Goal: Information Seeking & Learning: Learn about a topic

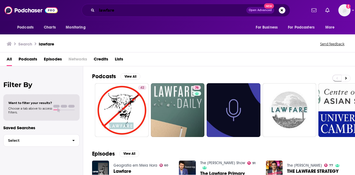
click at [176, 8] on input "lawfare" at bounding box center [171, 10] width 149 height 9
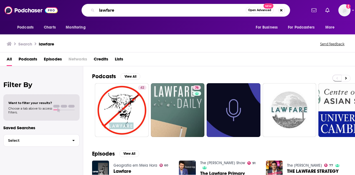
click at [176, 8] on input "lawfare" at bounding box center [171, 10] width 149 height 9
type input "c"
type input "dance careers"
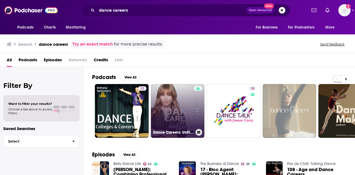
click at [180, 112] on link "Dance Careers: Unfiltered" at bounding box center [178, 111] width 54 height 54
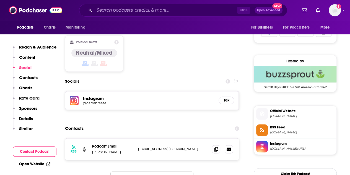
scroll to position [372, 0]
click at [216, 147] on icon at bounding box center [216, 148] width 4 height 4
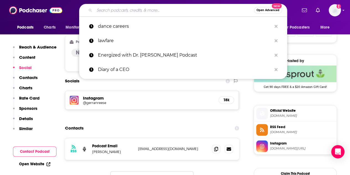
click at [164, 11] on input "Search podcasts, credits, & more..." at bounding box center [174, 10] width 160 height 9
paste input "The Brainy Ballerina Podcast"
type input "The Brainy Ballerina Podcast"
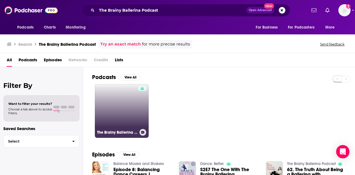
click at [122, 106] on link "The Brainy Ballerina Podcast" at bounding box center [122, 111] width 54 height 54
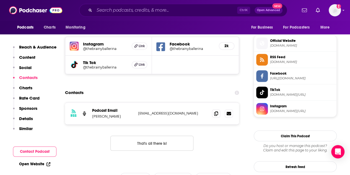
scroll to position [416, 0]
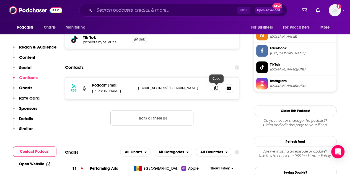
click at [218, 87] on icon at bounding box center [216, 88] width 4 height 4
click at [168, 13] on input "Search podcasts, credits, & more..." at bounding box center [165, 10] width 143 height 9
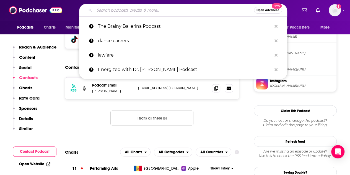
paste input "DanceSpeak Podcast"
type input "DanceSpeak Podcast"
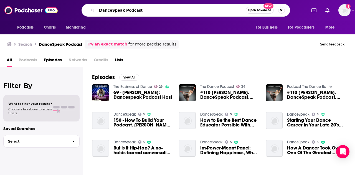
click at [158, 9] on input "DanceSpeak Podcast" at bounding box center [171, 10] width 149 height 9
type input "DanceSpeak"
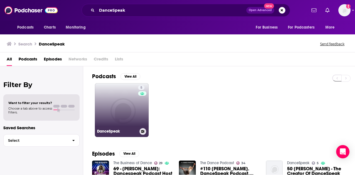
click at [120, 108] on link "5 DanceSpeak" at bounding box center [122, 110] width 54 height 54
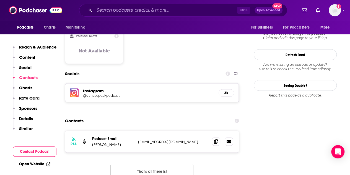
scroll to position [473, 0]
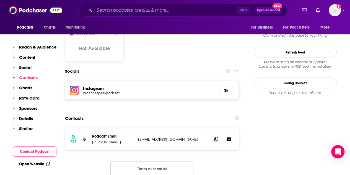
drag, startPoint x: 93, startPoint y: 116, endPoint x: 121, endPoint y: 117, distance: 28.0
click at [121, 139] on p "Galit Friedlander" at bounding box center [113, 141] width 42 height 5
drag, startPoint x: 121, startPoint y: 117, endPoint x: 106, endPoint y: 118, distance: 15.0
click at [106, 139] on p "Galit Friedlander" at bounding box center [113, 141] width 42 height 5
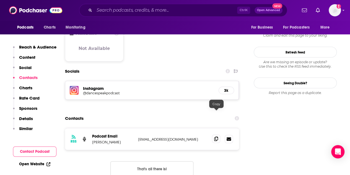
click at [215, 136] on icon at bounding box center [216, 138] width 4 height 4
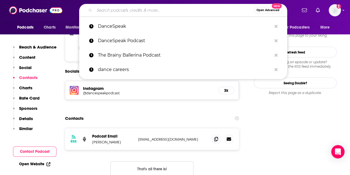
click at [155, 10] on input "Search podcasts, credits, & more..." at bounding box center [174, 10] width 160 height 9
paste input "The Business of Dance"
type input "The Business of Dance"
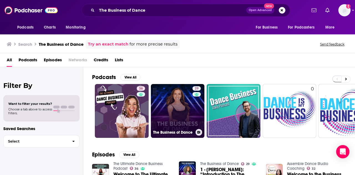
click at [177, 106] on link "29 The Business of Dance" at bounding box center [178, 111] width 54 height 54
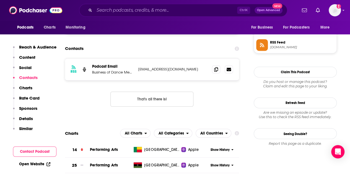
scroll to position [405, 0]
click at [217, 71] on icon at bounding box center [216, 69] width 4 height 4
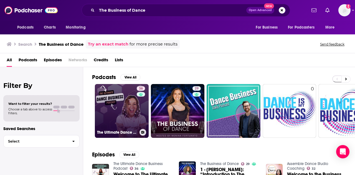
click at [119, 114] on link "36 The Ultimate Dance Business Podcast" at bounding box center [122, 111] width 54 height 54
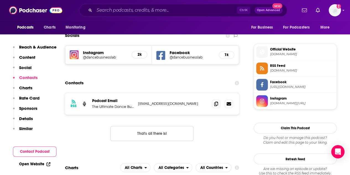
scroll to position [382, 0]
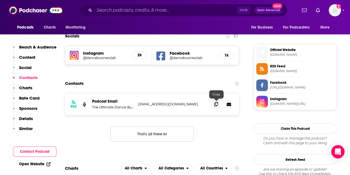
click at [215, 104] on icon at bounding box center [216, 104] width 4 height 4
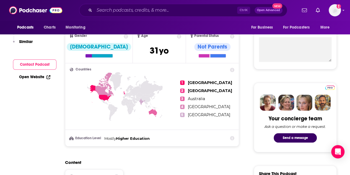
scroll to position [0, 0]
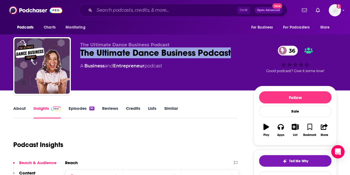
drag, startPoint x: 81, startPoint y: 50, endPoint x: 233, endPoint y: 52, distance: 151.8
click at [233, 52] on div "The Ultimate Dance Business Podcast 36" at bounding box center [162, 52] width 165 height 11
copy h2 "The Ultimate Dance Business Podcast"
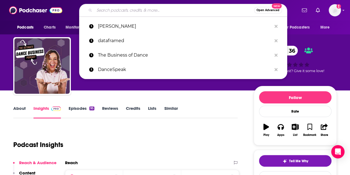
click at [117, 11] on input "Search podcasts, credits, & more..." at bounding box center [174, 10] width 160 height 9
paste input "The Leadership Dance Podcast"
type input "The Leadership Dance Podcast"
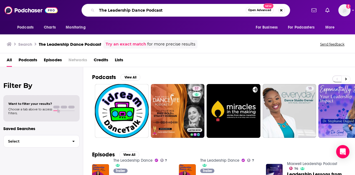
drag, startPoint x: 107, startPoint y: 10, endPoint x: 87, endPoint y: 11, distance: 20.2
click at [87, 11] on div "The Leadership Dance Podcast Open Advanced New" at bounding box center [185, 10] width 208 height 13
drag, startPoint x: 155, startPoint y: 11, endPoint x: 133, endPoint y: 11, distance: 21.6
click at [133, 11] on input "Leadership Dance Podcast" at bounding box center [171, 10] width 149 height 9
type input "Leadership Dance"
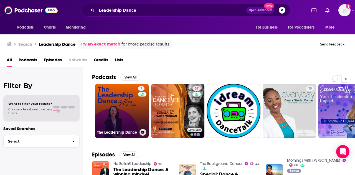
click at [119, 113] on link "7 The Leadership Dance" at bounding box center [122, 111] width 54 height 54
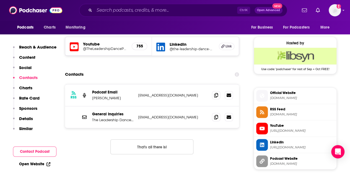
scroll to position [389, 0]
drag, startPoint x: 119, startPoint y: 97, endPoint x: 84, endPoint y: 99, distance: 35.5
click at [84, 99] on div "RSS Podcast Email Alissa Hsu Lynch ahsulyn@gmail.com ahsulyn@gmail.com" at bounding box center [152, 95] width 174 height 22
click at [95, 96] on p "Alissa Hsu Lynch" at bounding box center [113, 98] width 42 height 5
drag, startPoint x: 93, startPoint y: 97, endPoint x: 119, endPoint y: 97, distance: 26.9
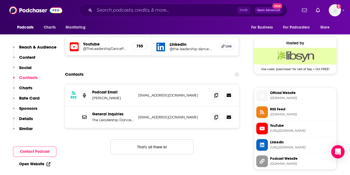
click at [119, 97] on p "Alissa Hsu Lynch" at bounding box center [113, 98] width 42 height 5
copy p "Alissa Hsu Lynch"
click at [221, 93] on span at bounding box center [216, 95] width 8 height 8
click at [162, 8] on input "Search podcasts, credits, & more..." at bounding box center [165, 10] width 143 height 9
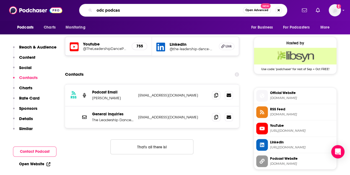
type input "odc podcast"
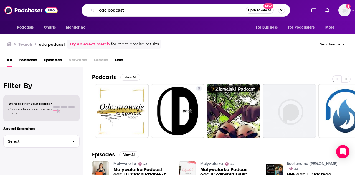
click at [175, 9] on input "odc podcast" at bounding box center [171, 10] width 149 height 9
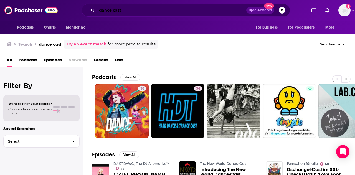
click at [100, 10] on input "dance cast" at bounding box center [171, 10] width 149 height 9
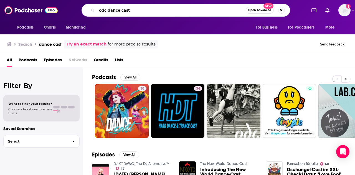
type input "odc dance cast"
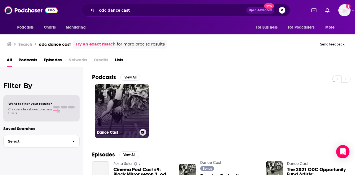
click at [117, 111] on link "Dance Cast" at bounding box center [122, 111] width 54 height 54
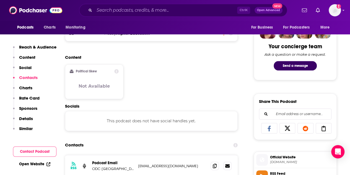
scroll to position [386, 0]
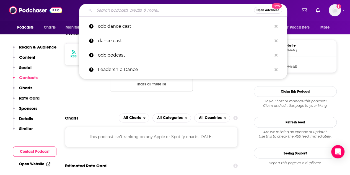
click at [157, 7] on input "Search podcasts, credits, & more..." at bounding box center [174, 10] width 160 height 9
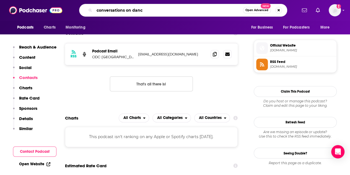
type input "conversations on dance"
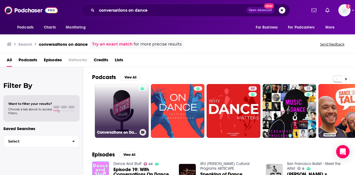
click at [119, 102] on link "Conversations on Dance" at bounding box center [122, 111] width 54 height 54
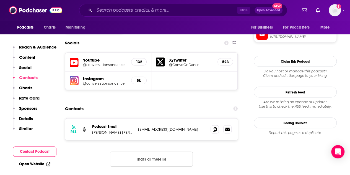
scroll to position [511, 0]
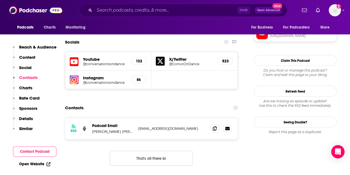
click at [126, 129] on p "Rebecca King Ferraro & Michael Sean Breeden" at bounding box center [113, 131] width 42 height 5
click at [217, 126] on icon at bounding box center [216, 128] width 4 height 4
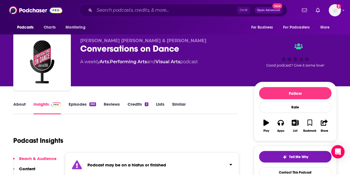
scroll to position [0, 0]
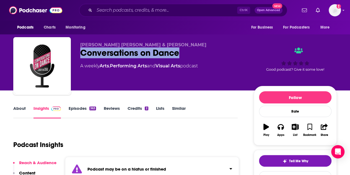
drag, startPoint x: 180, startPoint y: 53, endPoint x: 76, endPoint y: 53, distance: 103.6
click at [76, 53] on div "Rebecca King Ferraro & Michael Sean Breeden Conversations on Dance A weekly Art…" at bounding box center [175, 67] width 324 height 60
copy h2 "Conversations on Dance"
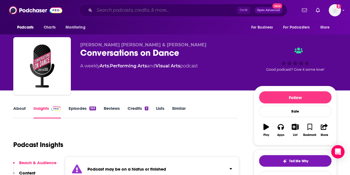
click at [151, 9] on input "Search podcasts, credits, & more..." at bounding box center [165, 10] width 143 height 9
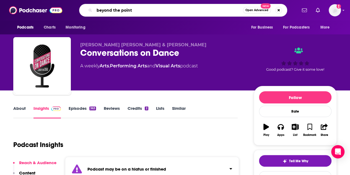
type input "beyond the pointe"
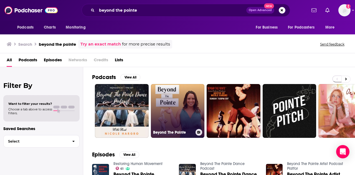
click at [178, 90] on link "Beyond The Pointe" at bounding box center [178, 111] width 54 height 54
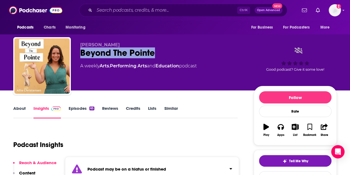
drag, startPoint x: 157, startPoint y: 53, endPoint x: 79, endPoint y: 56, distance: 77.9
click at [79, 56] on div "Allie Christensen Beyond The Pointe A weekly Arts , Performing Arts and Educati…" at bounding box center [175, 67] width 324 height 60
copy h2 "Beyond The Pointe"
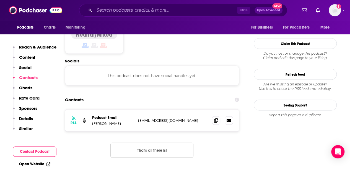
scroll to position [485, 0]
click at [217, 118] on icon at bounding box center [216, 120] width 4 height 4
click at [156, 9] on input "Search podcasts, credits, & more..." at bounding box center [165, 10] width 143 height 9
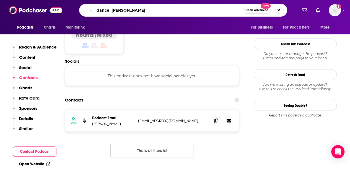
type input "dance better"
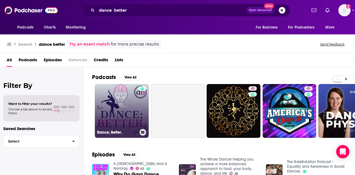
click at [124, 99] on link "Dance; Better." at bounding box center [122, 111] width 54 height 54
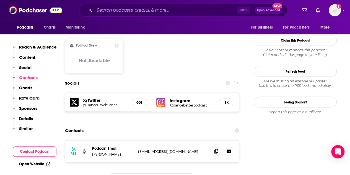
scroll to position [474, 0]
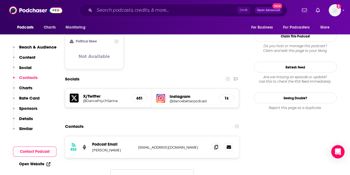
drag, startPoint x: 119, startPoint y: 114, endPoint x: 103, endPoint y: 116, distance: 15.6
click at [103, 147] on p "Sarah Schiewer" at bounding box center [113, 149] width 42 height 5
copy p "Schiewer"
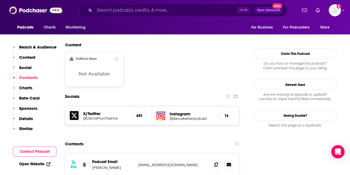
scroll to position [456, 0]
click at [214, 160] on span at bounding box center [216, 164] width 8 height 8
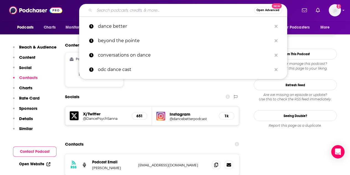
click at [167, 9] on input "Search podcasts, credits, & more..." at bounding box center [174, 10] width 160 height 9
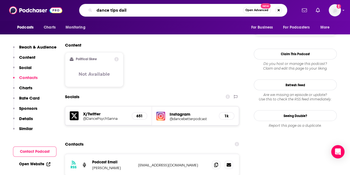
type input "dance tips daily"
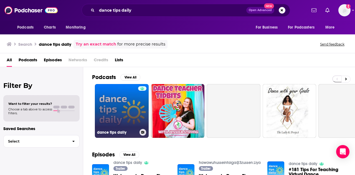
click at [114, 102] on link "dance tips daily" at bounding box center [122, 111] width 54 height 54
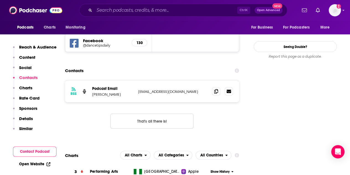
scroll to position [539, 0]
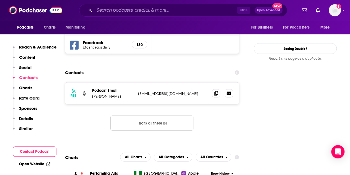
drag, startPoint x: 120, startPoint y: 67, endPoint x: 102, endPoint y: 69, distance: 18.6
click at [102, 94] on p "Dani Albertina" at bounding box center [113, 96] width 42 height 5
copy p "Albertina"
click at [215, 91] on icon at bounding box center [216, 93] width 4 height 4
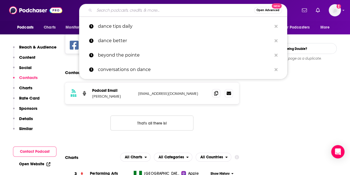
click at [159, 10] on input "Search podcasts, credits, & more..." at bounding box center [174, 10] width 160 height 9
paste input "Dance Boss Podcast"
type input "Dance Boss Podcast"
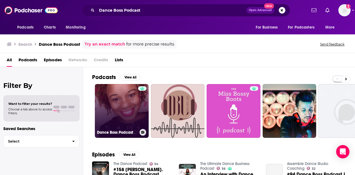
click at [120, 102] on link "Dance Boss Podcast" at bounding box center [122, 111] width 54 height 54
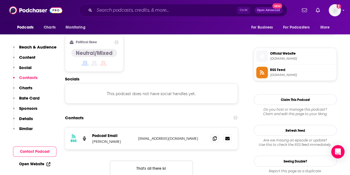
scroll to position [474, 0]
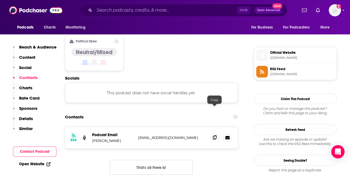
click at [216, 133] on span at bounding box center [215, 137] width 8 height 8
click at [167, 12] on input "Search podcasts, credits, & more..." at bounding box center [165, 10] width 143 height 9
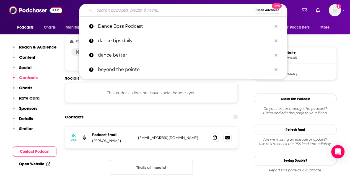
paste input "The Dance Podcast"
type input "The Dance Podcast"
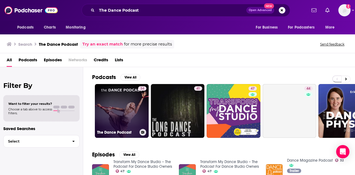
click at [125, 111] on link "34 The Dance Podcast" at bounding box center [122, 111] width 54 height 54
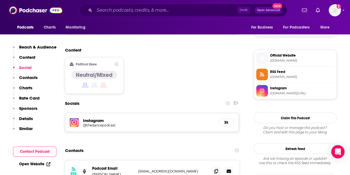
scroll to position [472, 0]
click at [213, 166] on span at bounding box center [216, 170] width 8 height 8
click at [214, 168] on icon at bounding box center [216, 170] width 4 height 4
click at [142, 11] on input "Search podcasts, credits, & more..." at bounding box center [165, 10] width 143 height 9
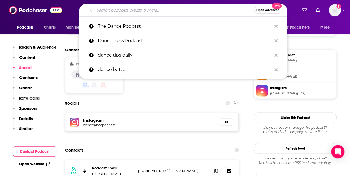
paste input "DanceWell"
type input "DanceWell"
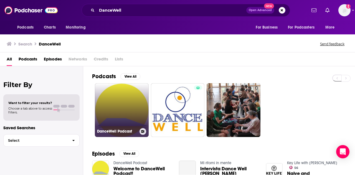
click at [117, 97] on link "DanceWell Podcast" at bounding box center [122, 110] width 54 height 54
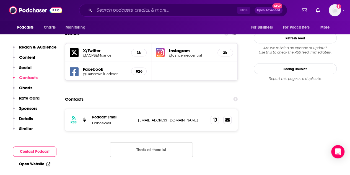
scroll to position [520, 0]
click at [214, 117] on icon at bounding box center [215, 119] width 4 height 4
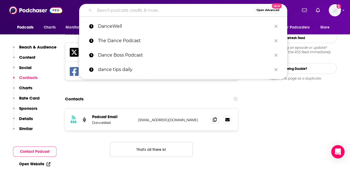
click at [192, 9] on input "Search podcasts, credits, & more..." at bounding box center [174, 10] width 160 height 9
paste input "Movers & Shapers"
type input "Movers & Shapers"
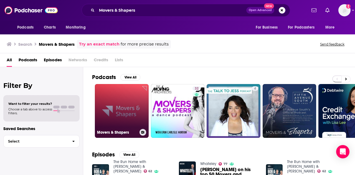
click at [124, 99] on link "Movers & Shapers" at bounding box center [122, 111] width 54 height 54
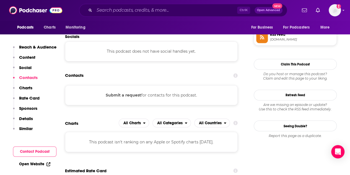
scroll to position [414, 0]
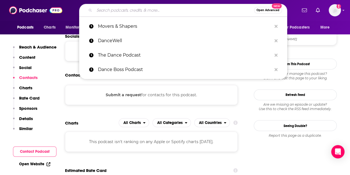
click at [166, 11] on input "Search podcasts, credits, & more..." at bounding box center [174, 10] width 160 height 9
paste input "Words That Move Me"
type input "Words That Move Me"
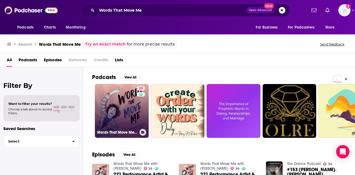
click at [112, 107] on link "39 Words That Move Me with Dana Wilson" at bounding box center [122, 111] width 54 height 54
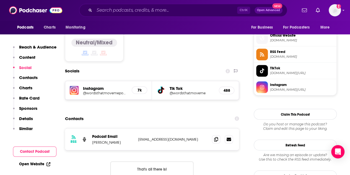
scroll to position [442, 0]
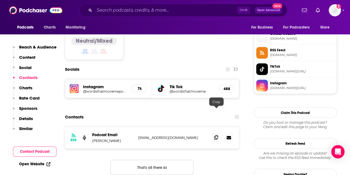
click at [219, 133] on span at bounding box center [216, 137] width 8 height 8
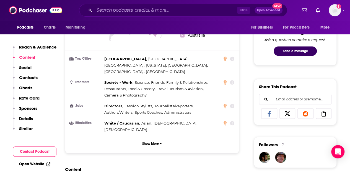
scroll to position [0, 0]
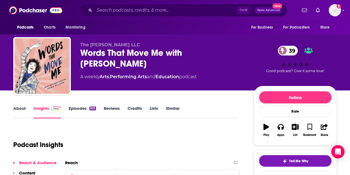
click at [166, 109] on link "Similar" at bounding box center [173, 112] width 14 height 13
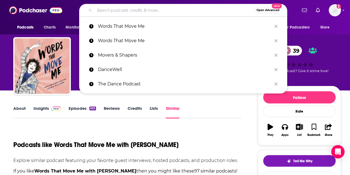
click at [154, 8] on input "Search podcasts, credits, & more..." at bounding box center [174, 10] width 160 height 9
type input "c"
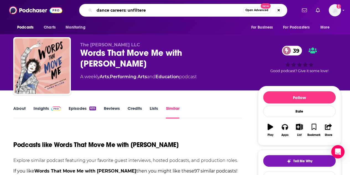
type input "dance careers: unfiltered"
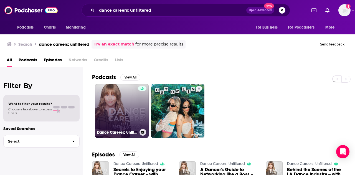
click at [124, 105] on link "Dance Careers: Unfiltered" at bounding box center [122, 111] width 54 height 54
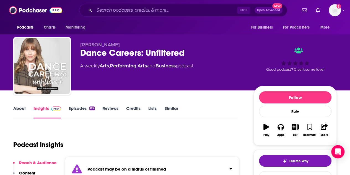
click at [170, 110] on link "Similar" at bounding box center [172, 112] width 14 height 13
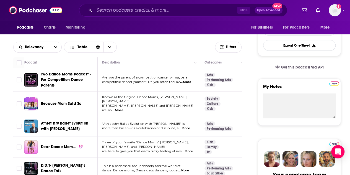
scroll to position [148, 0]
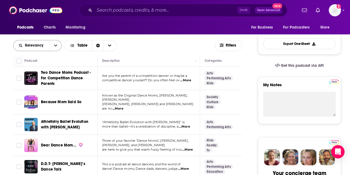
click at [58, 46] on button "open menu" at bounding box center [56, 45] width 12 height 11
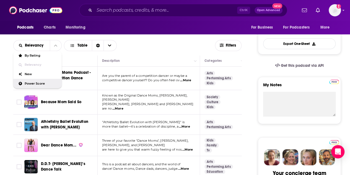
click at [40, 83] on span "Power Score" at bounding box center [41, 83] width 33 height 3
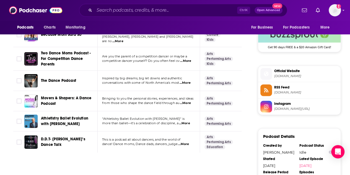
scroll to position [0, 0]
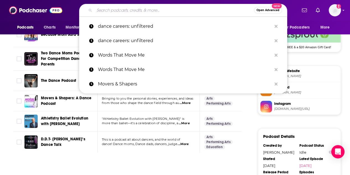
click at [159, 11] on input "Search podcasts, credits, & more..." at bounding box center [174, 10] width 160 height 9
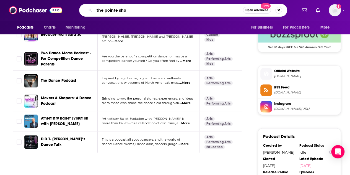
type input "the pointe shop"
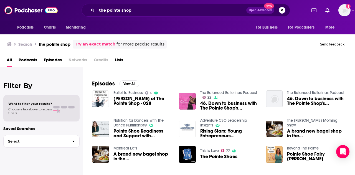
scroll to position [63, 0]
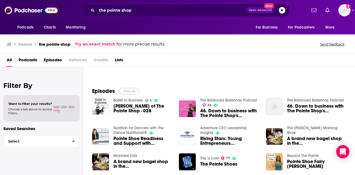
click at [132, 89] on button "View All" at bounding box center [129, 91] width 20 height 7
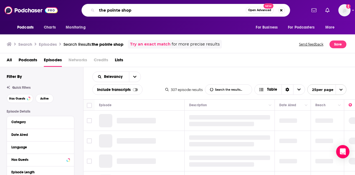
click at [132, 11] on input "the pointe shop" at bounding box center [171, 10] width 149 height 9
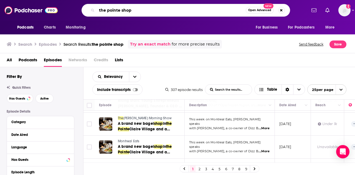
scroll to position [118, 0]
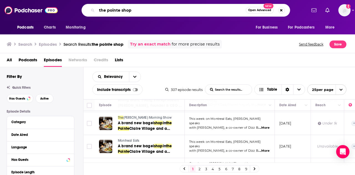
click at [135, 12] on input "the pointe shop" at bounding box center [171, 10] width 149 height 9
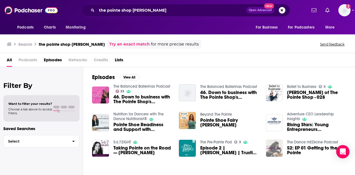
click at [119, 57] on span "Lists" at bounding box center [119, 60] width 8 height 11
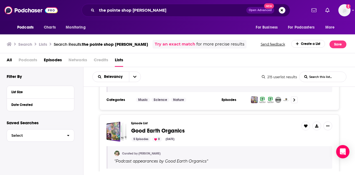
scroll to position [144, 0]
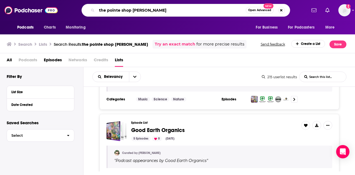
click at [146, 11] on input "the pointe shop [PERSON_NAME]" at bounding box center [171, 10] width 149 height 9
type input "dance"
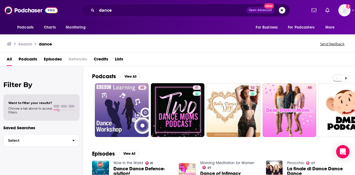
click at [120, 61] on span "Lists" at bounding box center [119, 60] width 8 height 11
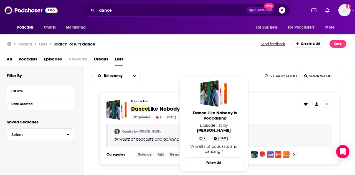
click at [168, 108] on span "Like Nobody is Podcasting" at bounding box center [181, 108] width 67 height 7
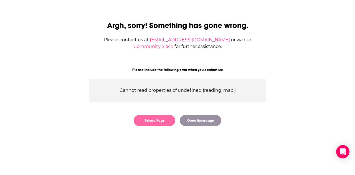
click at [163, 116] on button "Reload Page" at bounding box center [155, 120] width 42 height 11
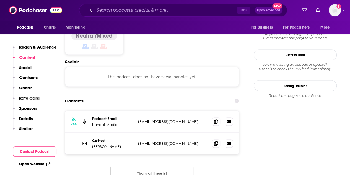
scroll to position [459, 0]
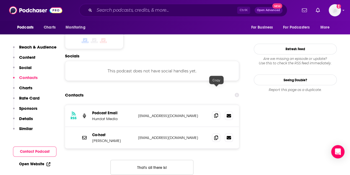
click at [217, 113] on icon at bounding box center [216, 115] width 4 height 4
click at [105, 138] on p "Michael David Magaraci" at bounding box center [113, 140] width 42 height 5
click at [103, 138] on p "Michael David Magaraci" at bounding box center [113, 140] width 42 height 5
click at [96, 138] on p "Michael David Magaraci" at bounding box center [113, 140] width 42 height 5
click at [215, 135] on icon at bounding box center [216, 137] width 4 height 4
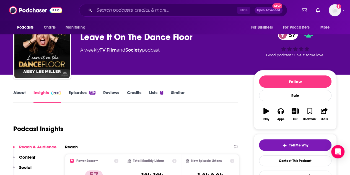
scroll to position [0, 0]
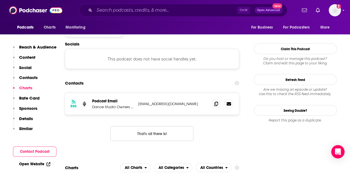
scroll to position [473, 0]
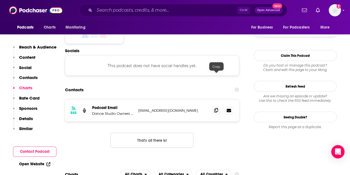
click at [217, 108] on icon at bounding box center [216, 110] width 4 height 4
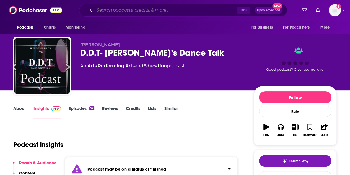
click at [134, 9] on input "Search podcasts, credits, & more..." at bounding box center [165, 10] width 143 height 9
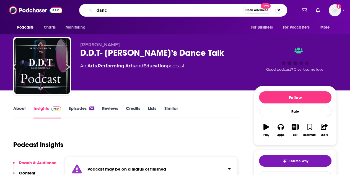
type input "dance"
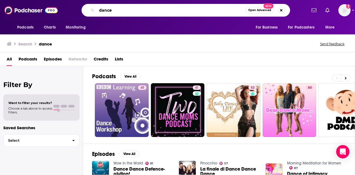
click at [149, 12] on input "dance" at bounding box center [171, 10] width 149 height 9
click at [147, 12] on input "dance" at bounding box center [171, 10] width 149 height 9
type input "hurdle podcast"
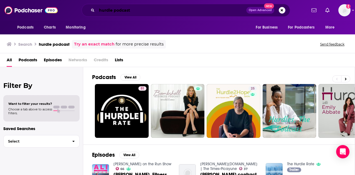
click at [149, 7] on input "hurdle podcast" at bounding box center [171, 10] width 149 height 9
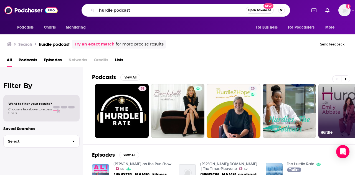
click at [343, 120] on link "59 Hurdle" at bounding box center [345, 111] width 54 height 54
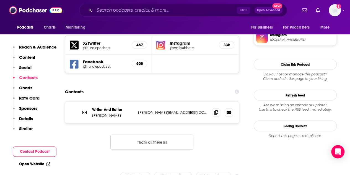
scroll to position [499, 0]
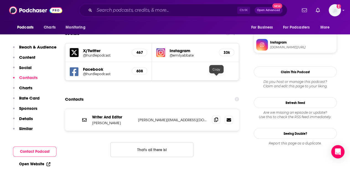
click at [214, 115] on span at bounding box center [216, 119] width 8 height 8
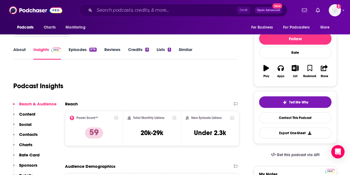
scroll to position [0, 0]
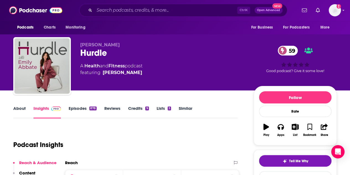
drag, startPoint x: 136, startPoint y: 72, endPoint x: 127, endPoint y: 72, distance: 8.3
click at [127, 72] on span "featuring Emily Abbate" at bounding box center [111, 72] width 62 height 7
click at [127, 72] on div "Emily Abbate" at bounding box center [123, 72] width 40 height 7
drag, startPoint x: 119, startPoint y: 72, endPoint x: 133, endPoint y: 72, distance: 14.7
click at [133, 72] on div "Emily Abbate" at bounding box center [123, 72] width 40 height 7
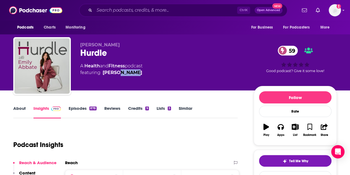
drag, startPoint x: 118, startPoint y: 71, endPoint x: 134, endPoint y: 73, distance: 15.9
click at [134, 73] on div "Emily Abbate" at bounding box center [123, 72] width 40 height 7
copy div "Abbate"
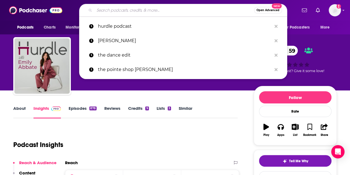
click at [140, 9] on input "Search podcasts, credits, & more..." at bounding box center [174, 10] width 160 height 9
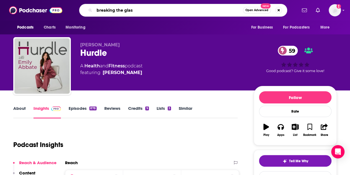
type input "breaking the glass"
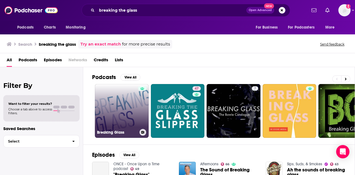
click at [121, 119] on link "Breaking Glass" at bounding box center [122, 111] width 54 height 54
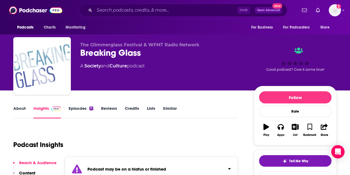
click at [150, 17] on div "Podcasts Charts Monitoring Ctrl K Open Advanced New For Business For Podcasters…" at bounding box center [175, 10] width 350 height 21
click at [145, 12] on input "Search podcasts, credits, & more..." at bounding box center [165, 10] width 143 height 9
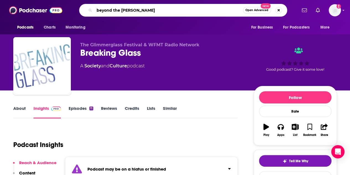
type input "beyond the barre"
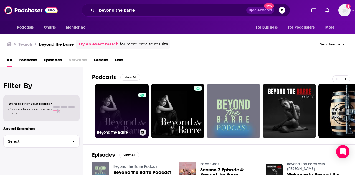
click at [119, 100] on link "0 Beyond the Barre" at bounding box center [122, 111] width 54 height 54
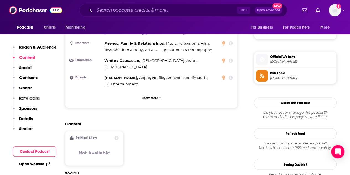
scroll to position [461, 0]
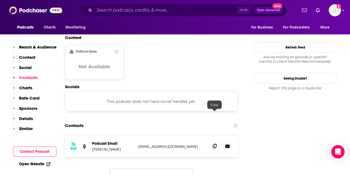
click at [211, 142] on span at bounding box center [215, 146] width 8 height 8
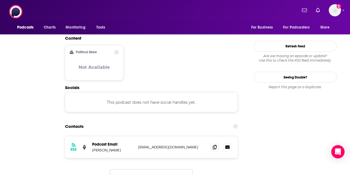
scroll to position [0, 0]
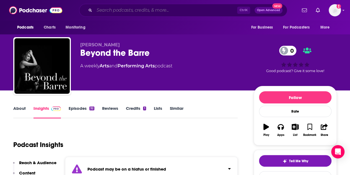
click at [144, 10] on input "Search podcasts, credits, & more..." at bounding box center [165, 10] width 143 height 9
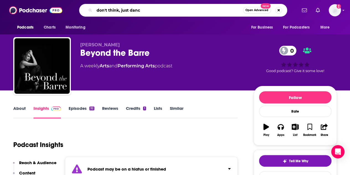
type input "don't think, just dance"
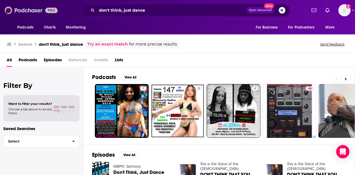
click at [22, 9] on img at bounding box center [30, 10] width 53 height 11
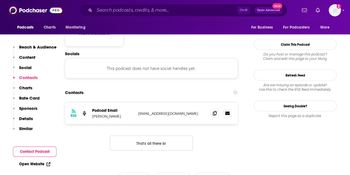
scroll to position [484, 0]
click at [214, 110] on icon at bounding box center [215, 112] width 4 height 4
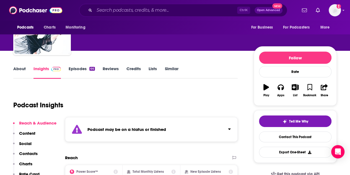
scroll to position [1, 0]
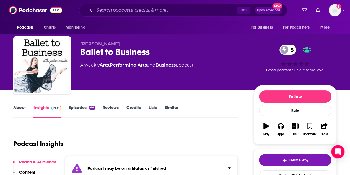
click at [172, 107] on link "Similar" at bounding box center [172, 111] width 14 height 13
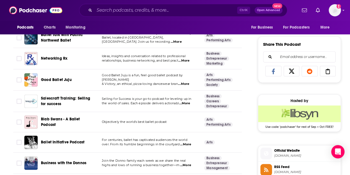
scroll to position [332, 0]
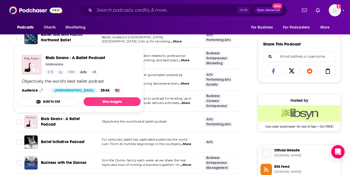
click at [70, 121] on span "Blab Swans - A Ballet Podcast" at bounding box center [60, 121] width 39 height 10
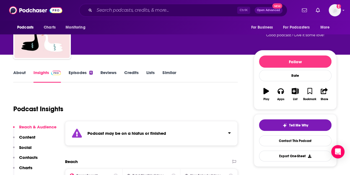
scroll to position [36, 0]
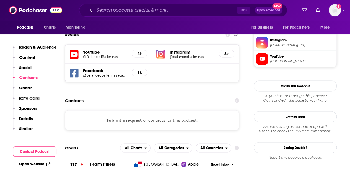
scroll to position [485, 0]
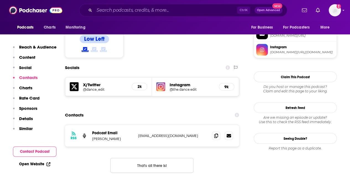
scroll to position [485, 0]
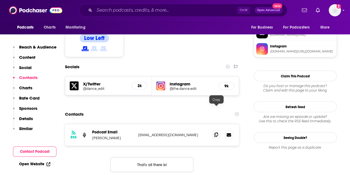
click at [217, 132] on icon at bounding box center [216, 134] width 4 height 4
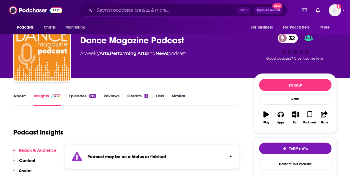
scroll to position [0, 0]
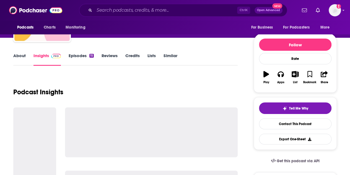
scroll to position [53, 0]
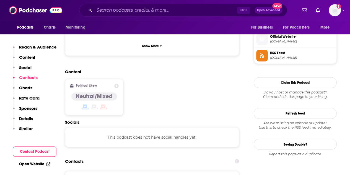
scroll to position [395, 0]
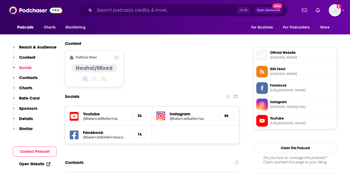
scroll to position [433, 0]
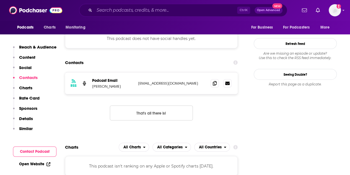
scroll to position [516, 0]
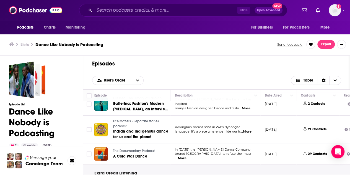
scroll to position [135, 0]
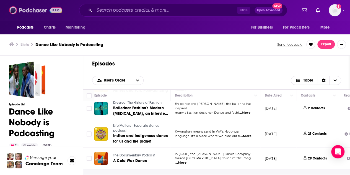
click at [36, 7] on img at bounding box center [35, 10] width 53 height 11
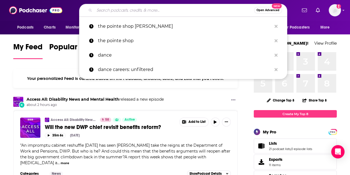
click at [155, 11] on input "Search podcasts, credits, & more..." at bounding box center [174, 10] width 160 height 9
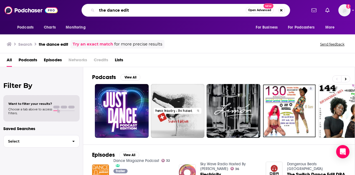
click at [165, 11] on input "the dance edit" at bounding box center [171, 10] width 149 height 9
type input "[PERSON_NAME]"
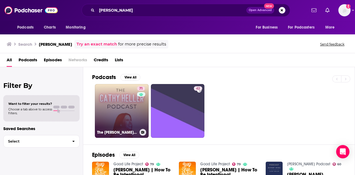
click at [119, 116] on link "71 The [PERSON_NAME] Podcast with [PERSON_NAME]" at bounding box center [122, 111] width 54 height 54
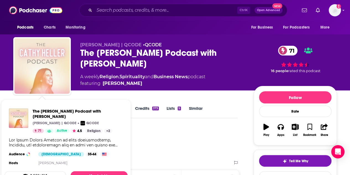
click at [28, 77] on img "The Cathy Heller Podcast with Cathy Heller" at bounding box center [41, 65] width 55 height 55
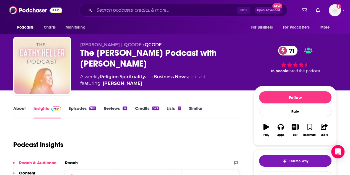
click at [40, 74] on img "The Cathy Heller Podcast with Cathy Heller" at bounding box center [41, 65] width 55 height 55
